Goal: Transaction & Acquisition: Purchase product/service

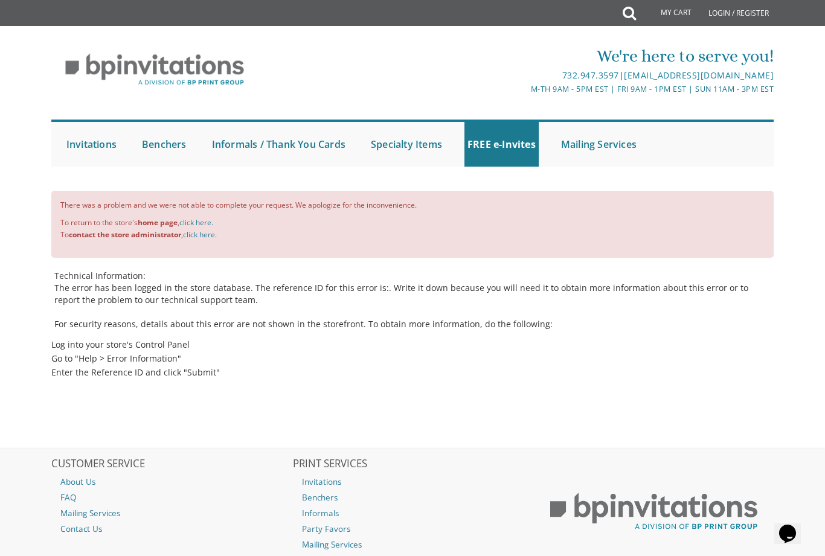
click at [203, 238] on link "click here" at bounding box center [199, 235] width 32 height 10
click at [669, 18] on link "My Cart" at bounding box center [667, 13] width 65 height 24
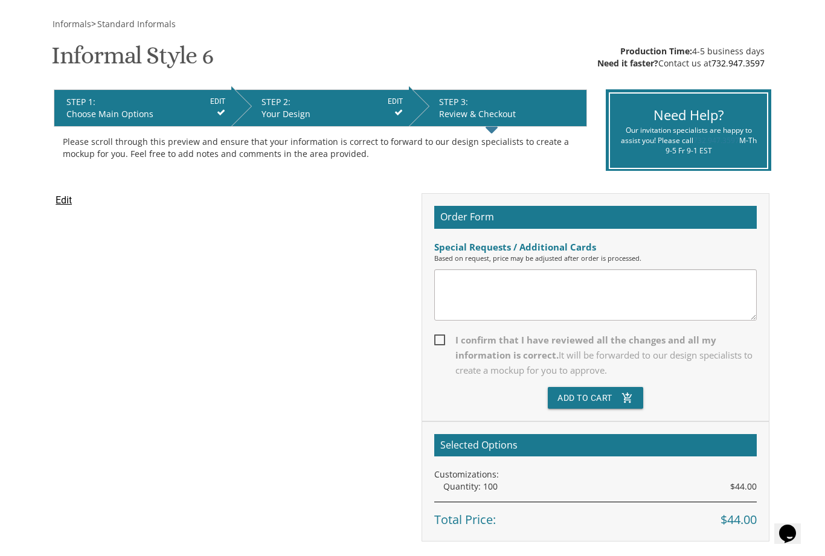
click at [456, 338] on span "I confirm that I have reviewed all the changes and all my information is correc…" at bounding box center [595, 355] width 323 height 45
click at [442, 338] on input "I confirm that I have reviewed all the changes and all my information is correc…" at bounding box center [438, 339] width 8 height 8
click at [456, 340] on span "I confirm that I have reviewed all the changes and all my information is correc…" at bounding box center [595, 355] width 323 height 45
click at [442, 340] on input "I confirm that I have reviewed all the changes and all my information is correc…" at bounding box center [438, 339] width 8 height 8
click at [436, 368] on span "I confirm that I have reviewed all the changes and all my information is correc…" at bounding box center [595, 355] width 323 height 45
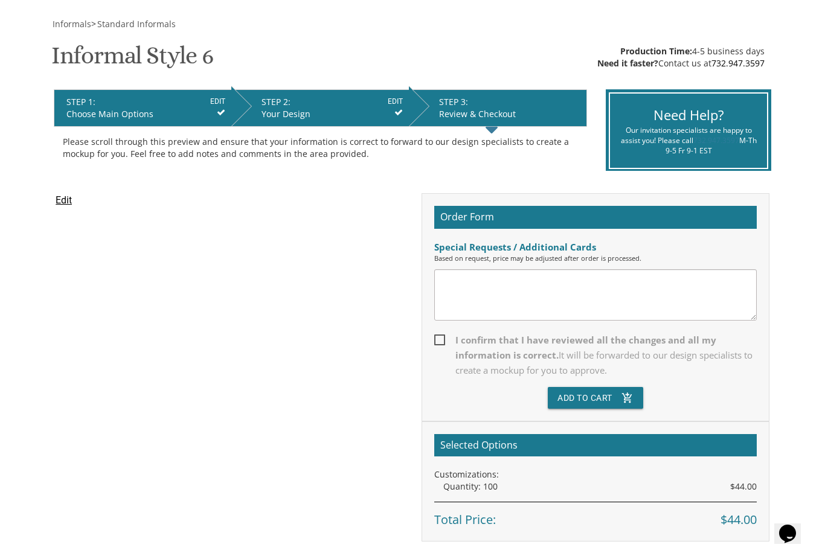
click at [436, 343] on input "I confirm that I have reviewed all the changes and all my information is correc…" at bounding box center [438, 339] width 8 height 8
checkbox input "true"
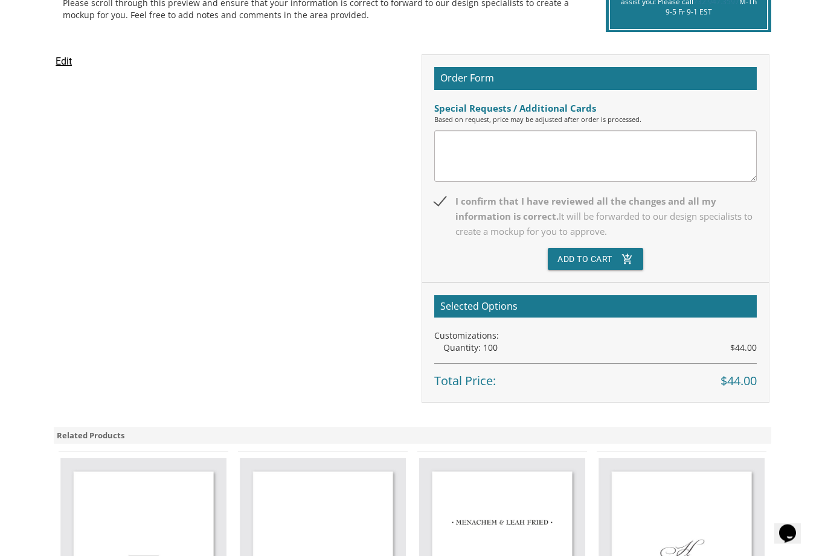
scroll to position [306, 0]
click at [601, 251] on button "Add To Cart add_shopping_cart" at bounding box center [595, 259] width 95 height 22
